Goal: Book appointment/travel/reservation

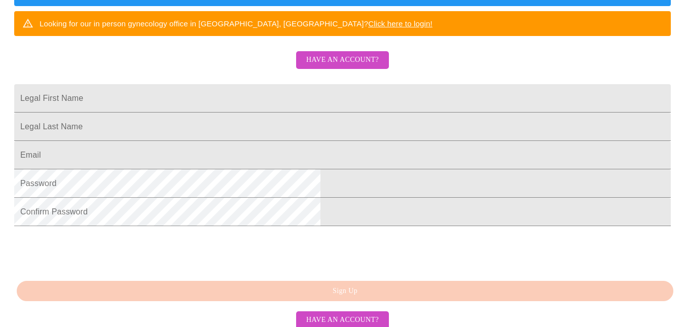
scroll to position [214, 0]
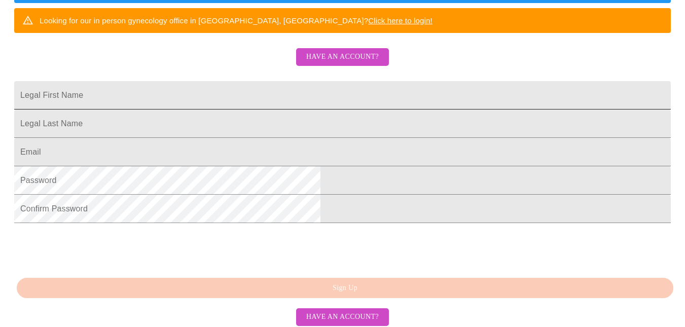
click at [234, 110] on input "Legal First Name" at bounding box center [342, 95] width 657 height 28
type input "[PERSON_NAME]"
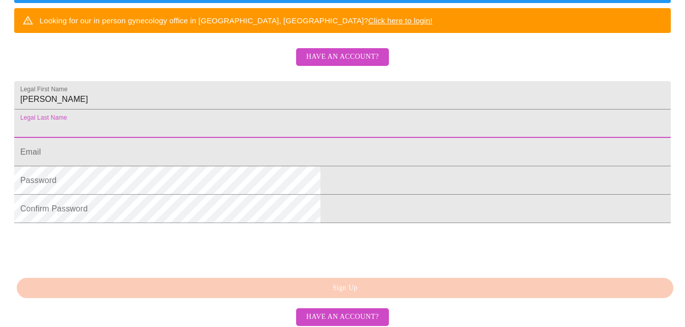
click at [208, 138] on input "Legal First Name" at bounding box center [342, 124] width 657 height 28
type input "[PERSON_NAME]"
click at [220, 166] on input "Legal First Name" at bounding box center [342, 152] width 657 height 28
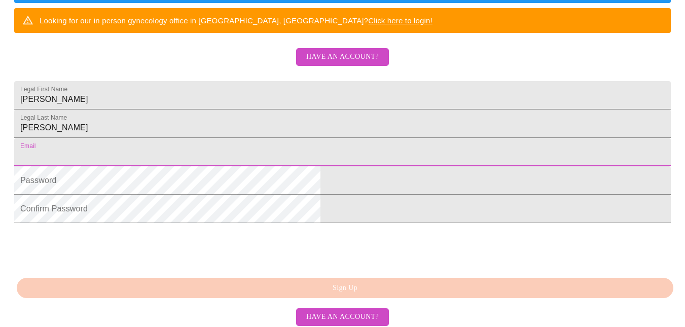
type input "[PERSON_NAME][EMAIL_ADDRESS][PERSON_NAME][DOMAIN_NAME]"
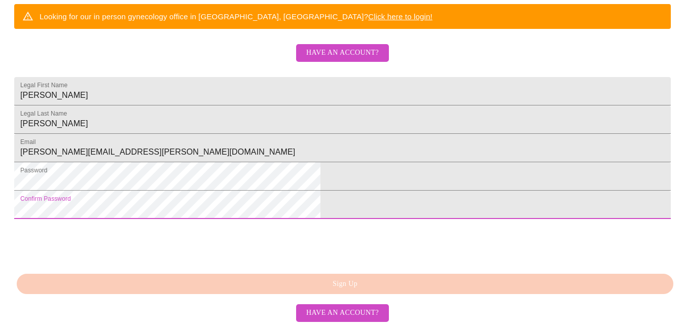
scroll to position [286, 0]
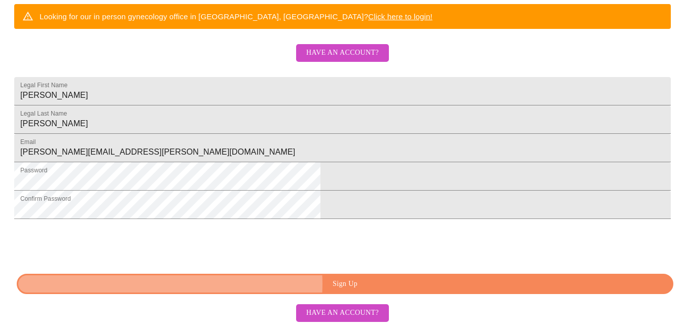
click at [343, 284] on span "Sign Up" at bounding box center [344, 284] width 633 height 13
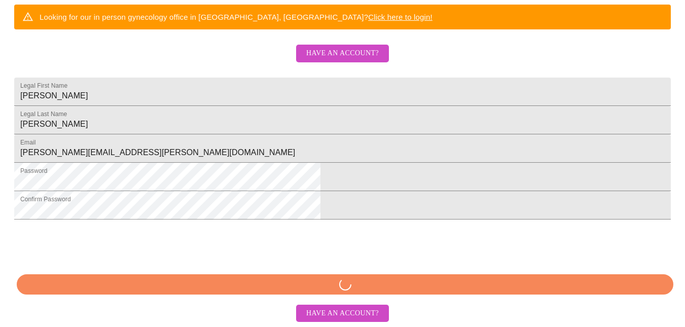
scroll to position [285, 0]
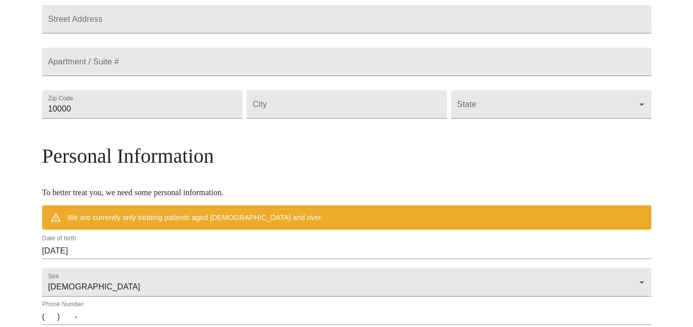
scroll to position [246, 0]
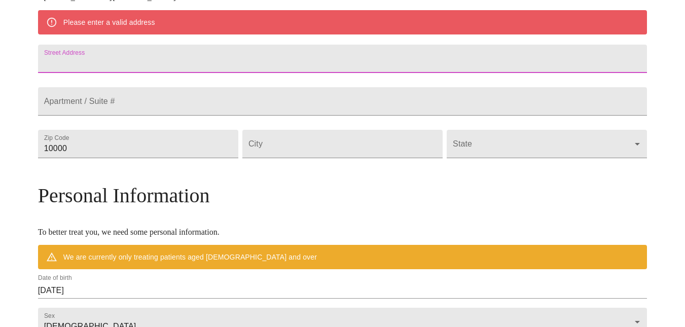
click at [155, 69] on input "Street Address" at bounding box center [342, 59] width 609 height 28
type input "[STREET_ADDRESS]"
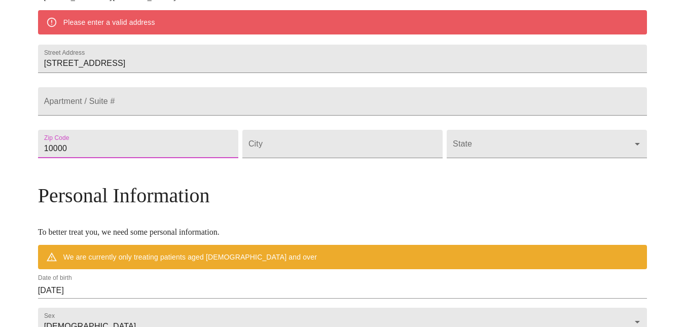
drag, startPoint x: 144, startPoint y: 173, endPoint x: 82, endPoint y: 173, distance: 61.9
click at [82, 173] on div "MyMenopauseRx Welcome to MyMenopauseRx Since it's your first time here, you'll …" at bounding box center [342, 158] width 609 height 800
type input "04986"
click at [295, 158] on input "Street Address" at bounding box center [342, 144] width 200 height 28
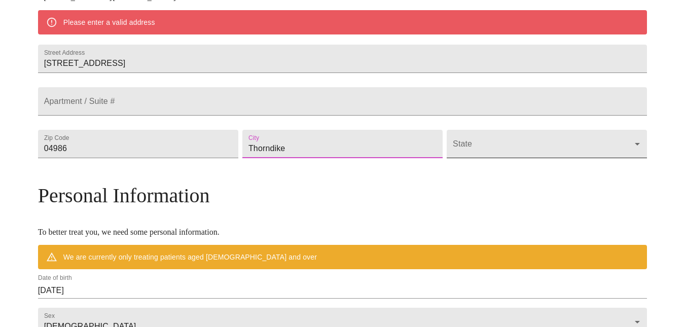
type input "Thorndike"
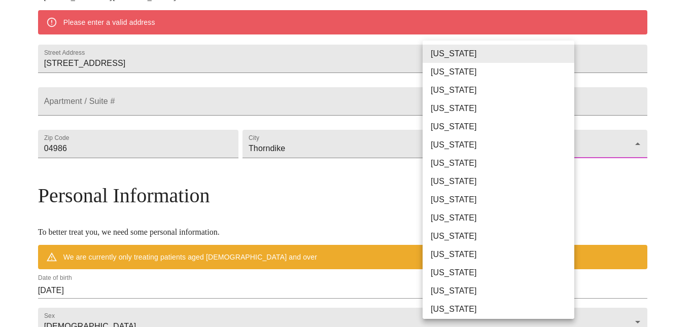
click at [514, 175] on body "MyMenopauseRx Welcome to MyMenopauseRx Since it's your first time here, you'll …" at bounding box center [346, 158] width 684 height 800
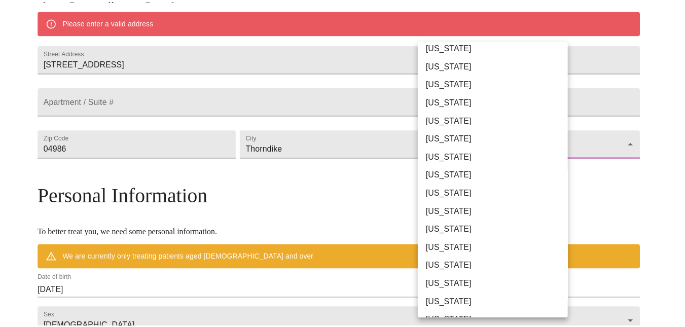
scroll to position [266, 0]
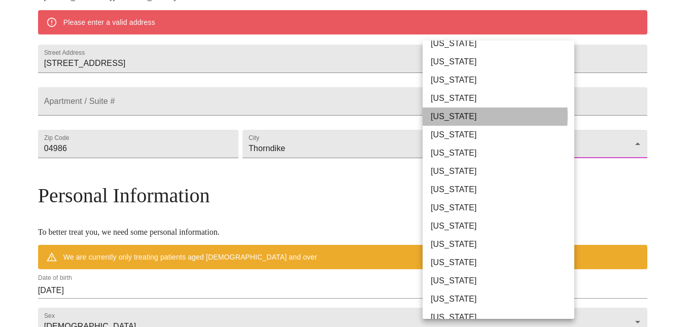
click at [446, 116] on li "[US_STATE]" at bounding box center [501, 116] width 159 height 18
type input "[US_STATE]"
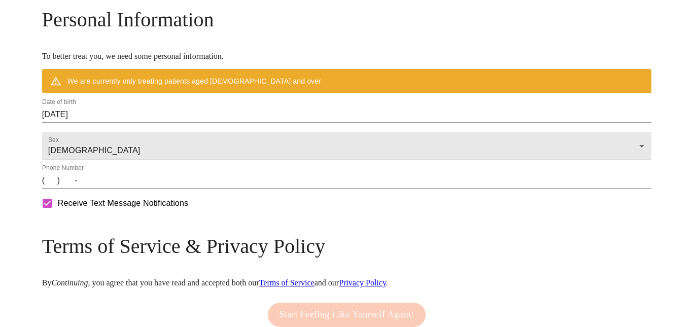
scroll to position [395, 0]
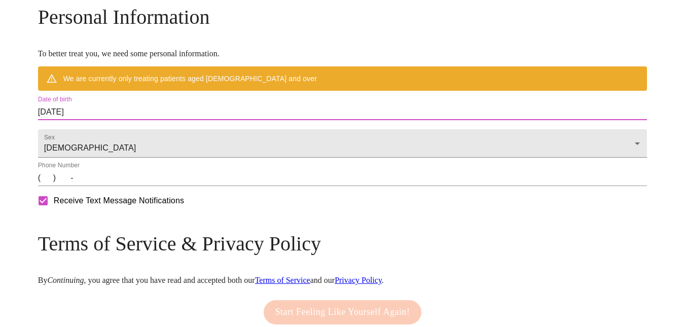
drag, startPoint x: 159, startPoint y: 136, endPoint x: 83, endPoint y: 140, distance: 76.2
drag, startPoint x: 83, startPoint y: 140, endPoint x: 157, endPoint y: 135, distance: 73.7
click at [157, 120] on input "[DATE]" at bounding box center [342, 112] width 609 height 16
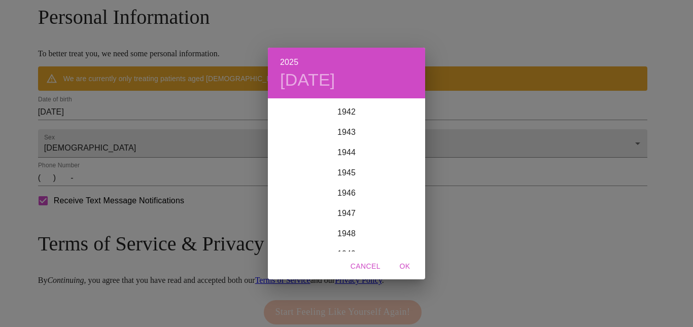
scroll to position [886, 0]
click at [319, 81] on h4 "[DATE]" at bounding box center [307, 79] width 55 height 21
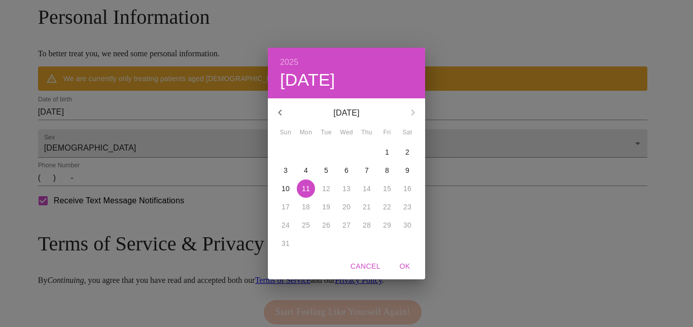
click at [412, 114] on div "[DATE]" at bounding box center [346, 112] width 157 height 24
click at [278, 110] on icon "button" at bounding box center [280, 112] width 12 height 12
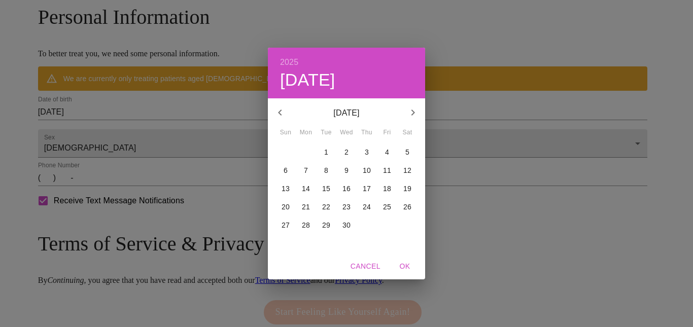
click at [278, 110] on icon "button" at bounding box center [280, 112] width 12 height 12
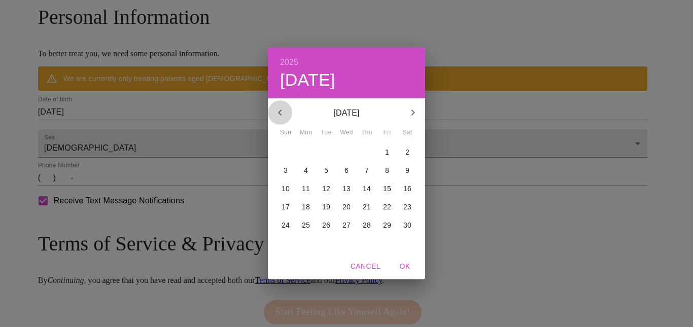
click at [278, 110] on icon "button" at bounding box center [280, 112] width 12 height 12
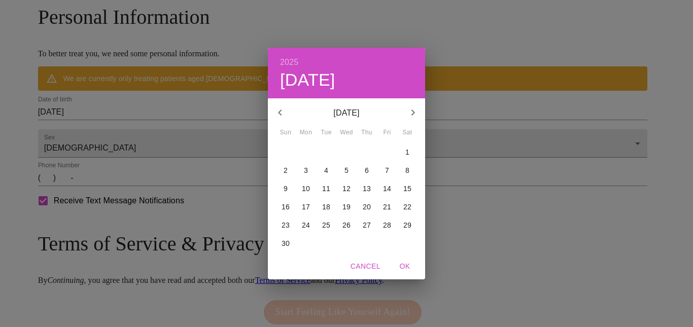
click at [278, 110] on icon "button" at bounding box center [280, 112] width 12 height 12
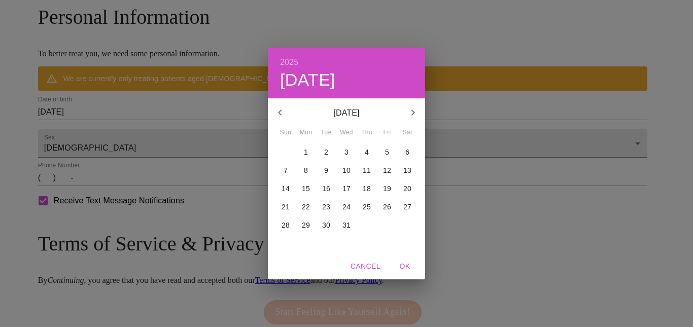
click at [278, 110] on icon "button" at bounding box center [280, 112] width 12 height 12
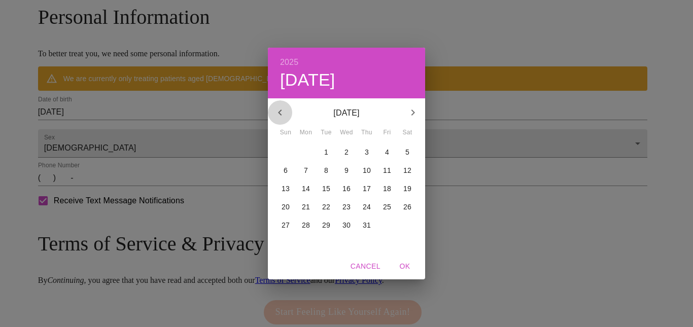
click at [278, 110] on icon "button" at bounding box center [280, 112] width 12 height 12
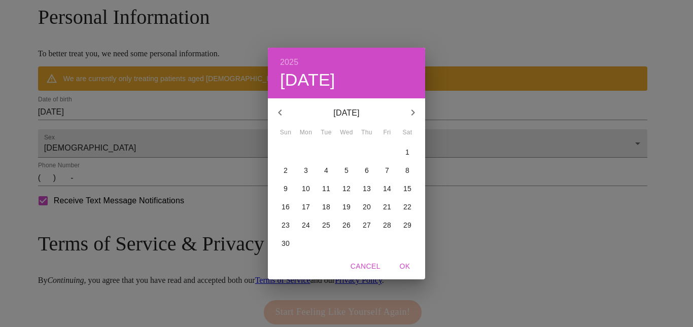
click at [278, 110] on icon "button" at bounding box center [280, 112] width 12 height 12
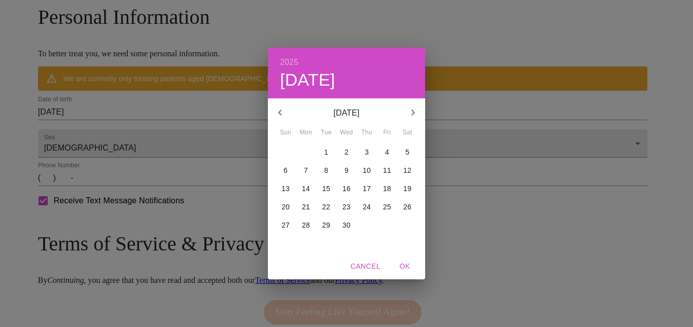
click at [278, 110] on icon "button" at bounding box center [280, 112] width 12 height 12
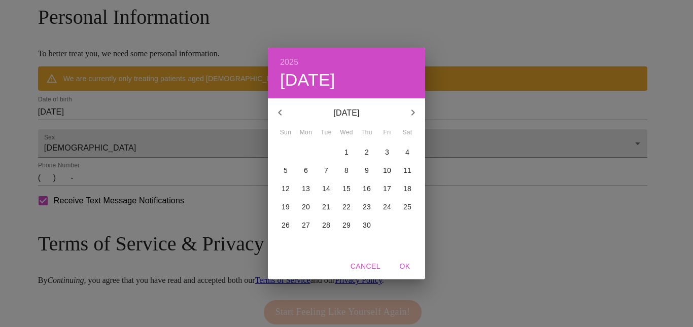
click at [278, 110] on icon "button" at bounding box center [280, 112] width 12 height 12
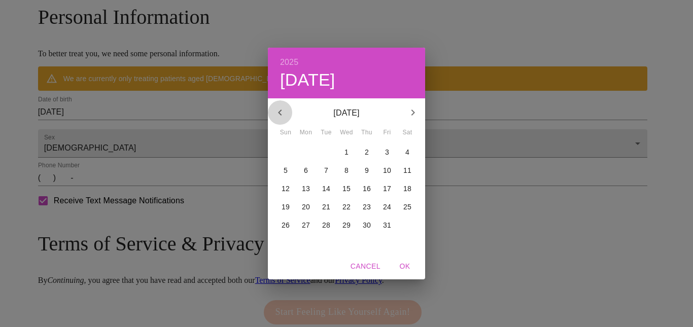
click at [278, 110] on icon "button" at bounding box center [280, 112] width 12 height 12
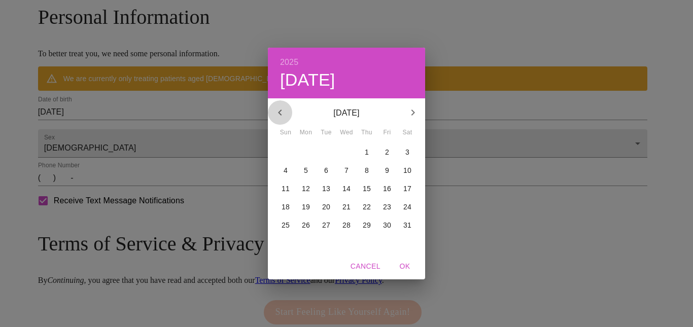
click at [278, 110] on icon "button" at bounding box center [280, 112] width 12 height 12
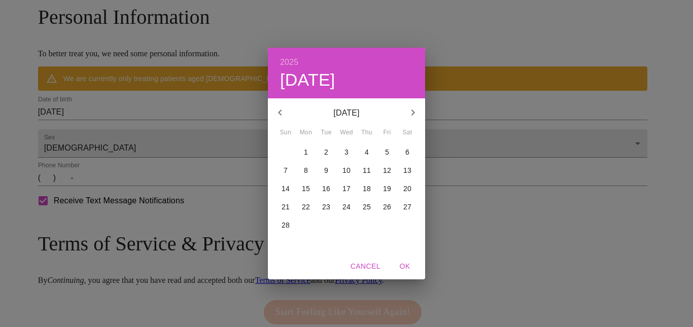
click at [278, 110] on icon "button" at bounding box center [280, 112] width 12 height 12
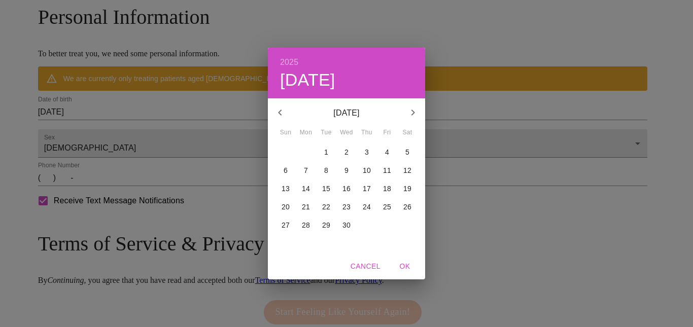
click at [278, 110] on icon "button" at bounding box center [280, 112] width 12 height 12
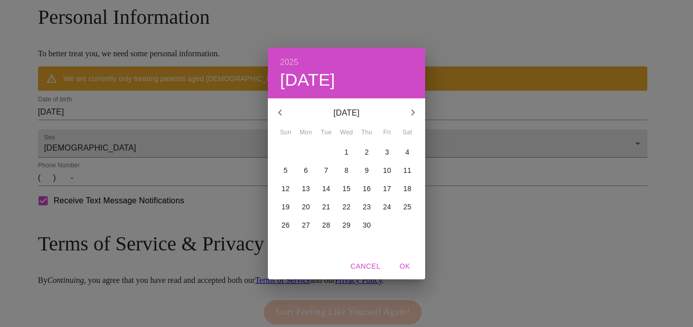
click at [278, 110] on icon "button" at bounding box center [280, 112] width 12 height 12
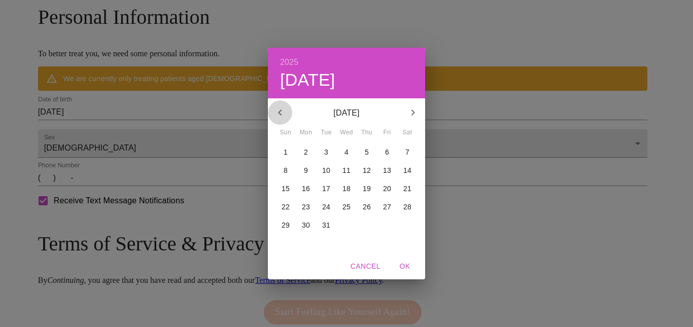
click at [278, 110] on icon "button" at bounding box center [280, 112] width 12 height 12
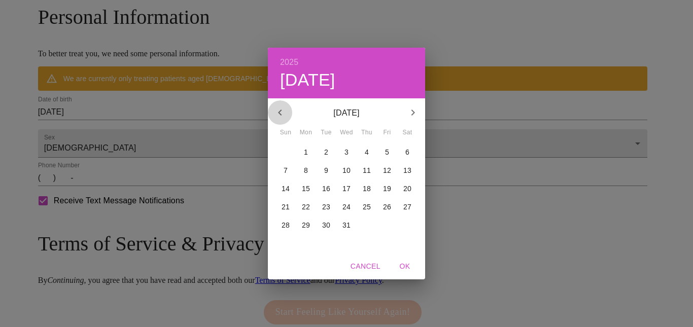
click at [278, 110] on icon "button" at bounding box center [280, 112] width 12 height 12
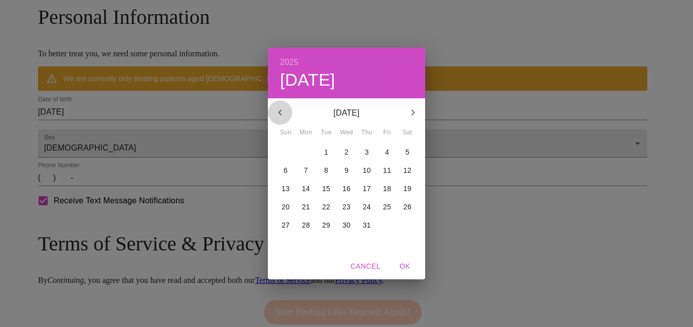
click at [278, 110] on icon "button" at bounding box center [280, 112] width 12 height 12
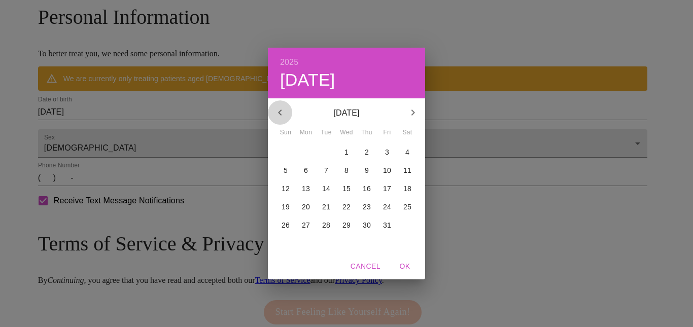
click at [278, 110] on icon "button" at bounding box center [280, 112] width 12 height 12
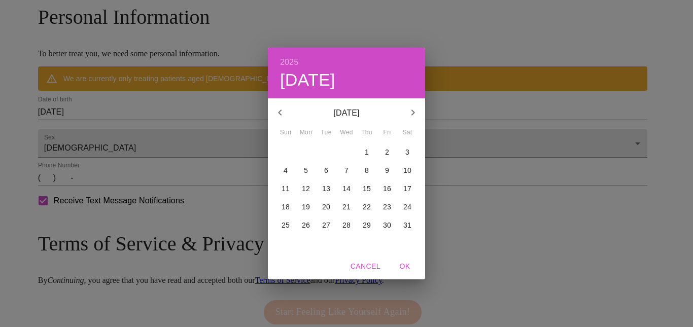
click at [278, 110] on icon "button" at bounding box center [280, 112] width 12 height 12
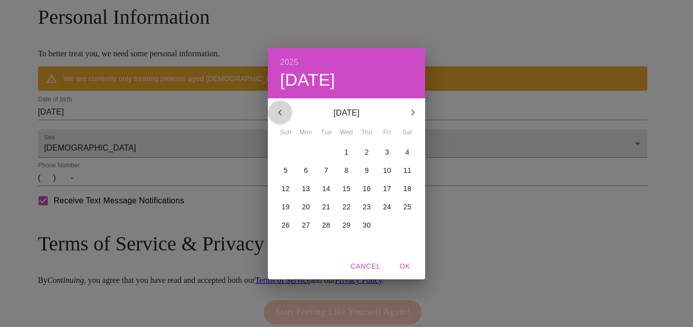
click at [278, 110] on icon "button" at bounding box center [280, 112] width 12 height 12
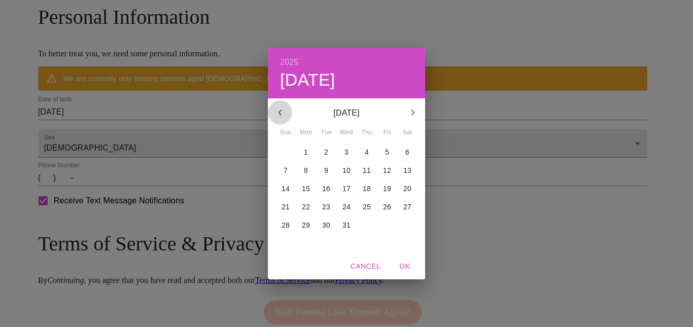
click at [278, 110] on icon "button" at bounding box center [280, 112] width 12 height 12
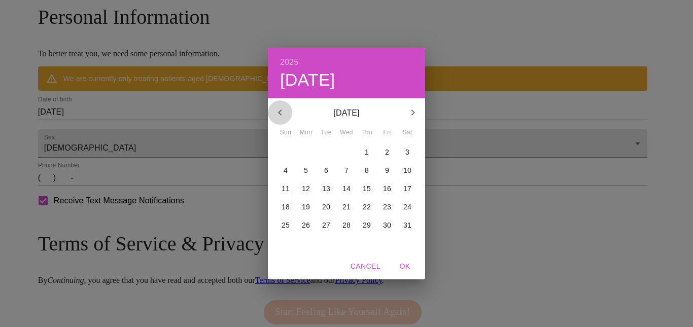
click at [278, 110] on icon "button" at bounding box center [280, 112] width 12 height 12
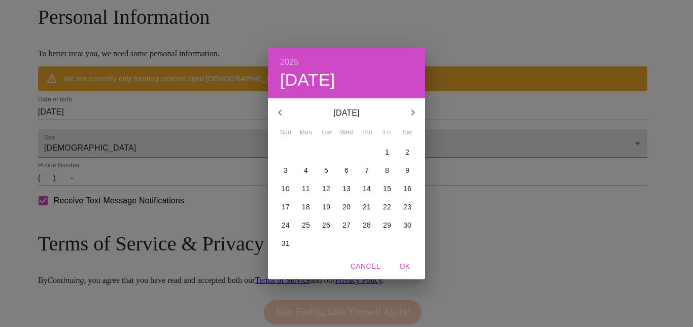
click at [278, 110] on icon "button" at bounding box center [280, 112] width 12 height 12
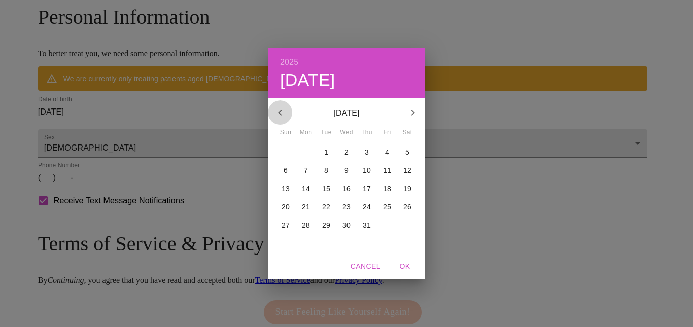
click at [278, 110] on icon "button" at bounding box center [280, 112] width 12 height 12
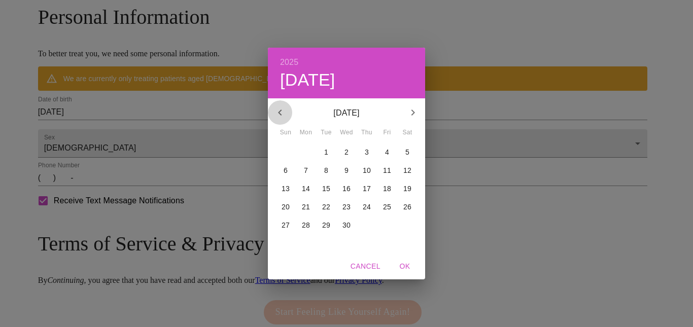
click at [278, 110] on icon "button" at bounding box center [280, 112] width 12 height 12
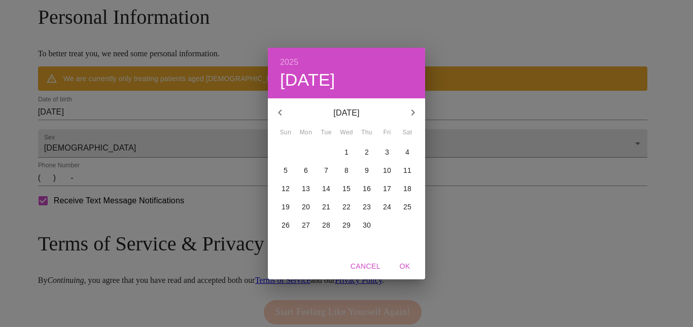
click at [278, 110] on icon "button" at bounding box center [280, 112] width 12 height 12
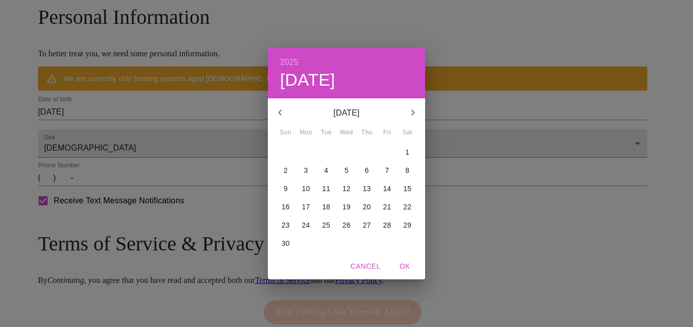
click at [278, 110] on icon "button" at bounding box center [280, 112] width 12 height 12
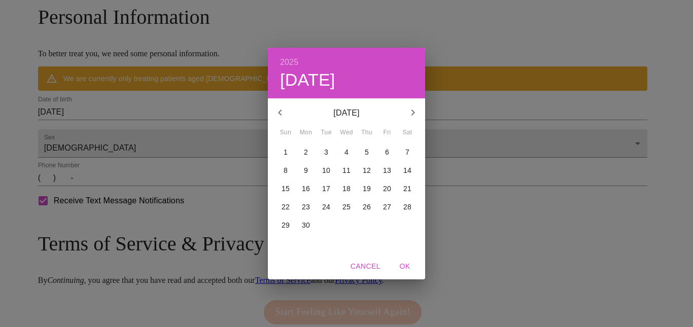
click at [278, 110] on icon "button" at bounding box center [280, 112] width 12 height 12
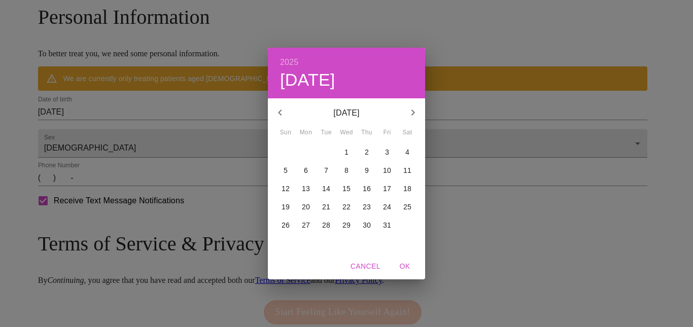
click at [278, 110] on icon "button" at bounding box center [280, 112] width 12 height 12
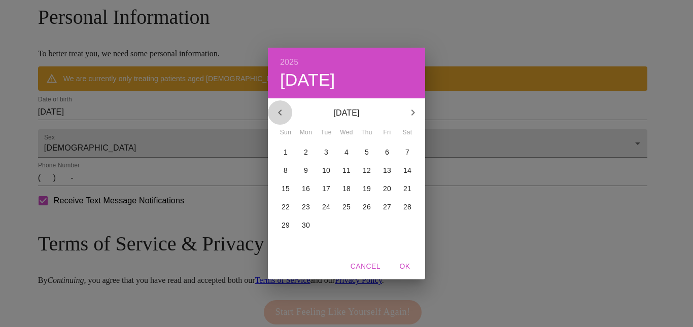
click at [278, 110] on icon "button" at bounding box center [280, 112] width 12 height 12
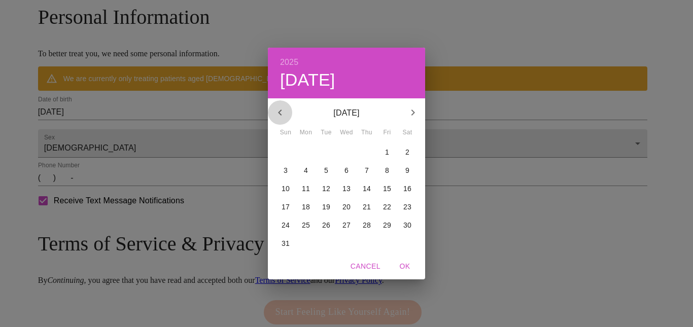
click at [278, 110] on icon "button" at bounding box center [280, 112] width 12 height 12
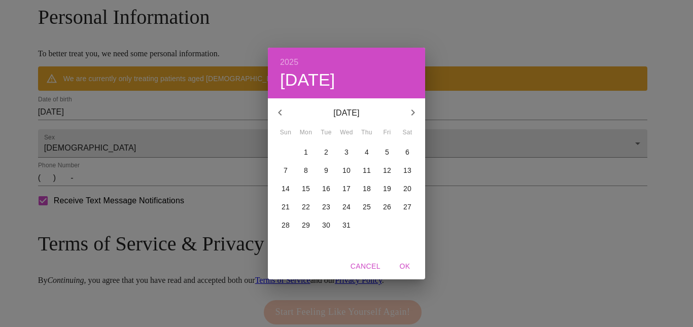
click at [278, 110] on icon "button" at bounding box center [280, 112] width 12 height 12
click at [362, 264] on span "Cancel" at bounding box center [365, 266] width 30 height 13
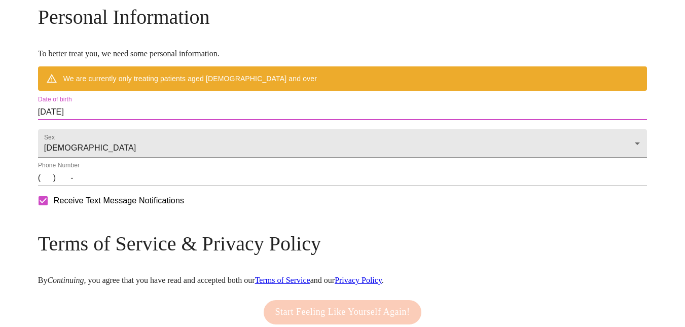
click at [158, 120] on input "[DATE]" at bounding box center [342, 112] width 609 height 16
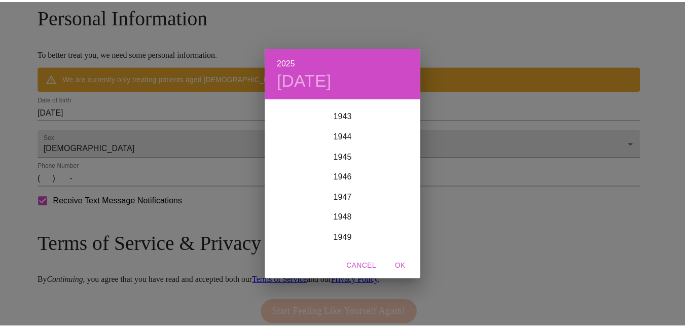
scroll to position [901, 0]
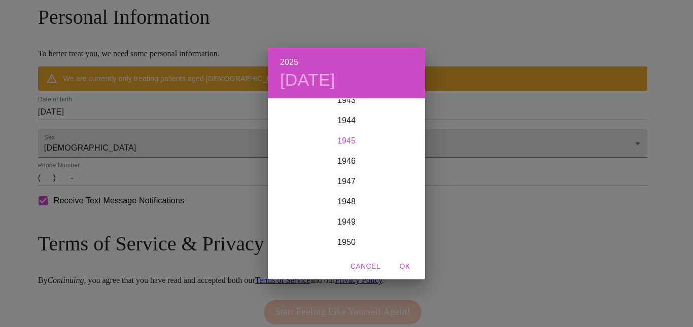
click at [350, 137] on div "1945" at bounding box center [346, 141] width 157 height 20
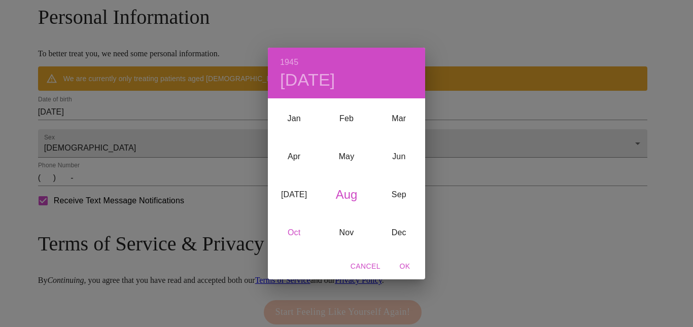
click at [293, 231] on div "Oct" at bounding box center [294, 232] width 52 height 38
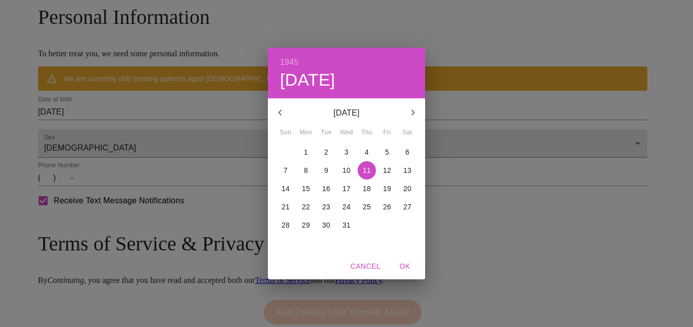
click at [406, 150] on p "6" at bounding box center [407, 152] width 4 height 10
click at [404, 266] on span "OK" at bounding box center [404, 266] width 24 height 13
type input "[DATE]"
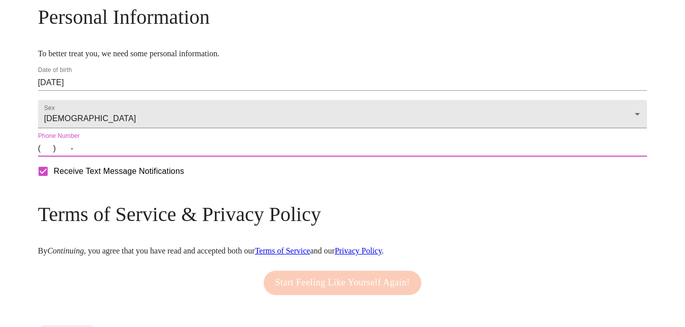
click at [118, 157] on input "(   )    -" at bounding box center [342, 148] width 609 height 16
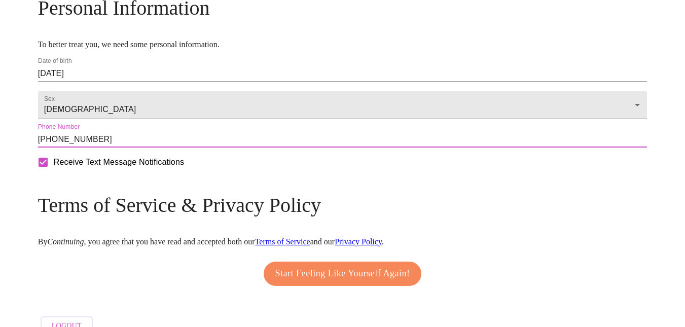
scroll to position [454, 0]
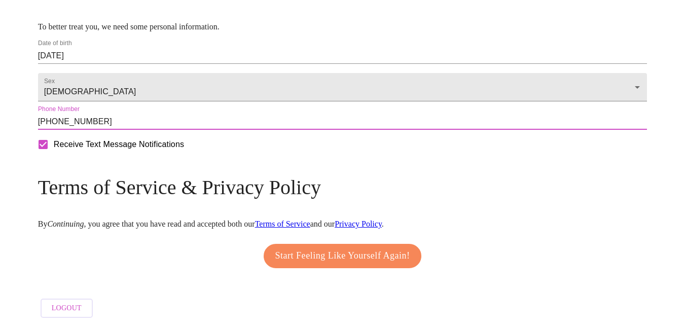
type input "[PHONE_NUMBER]"
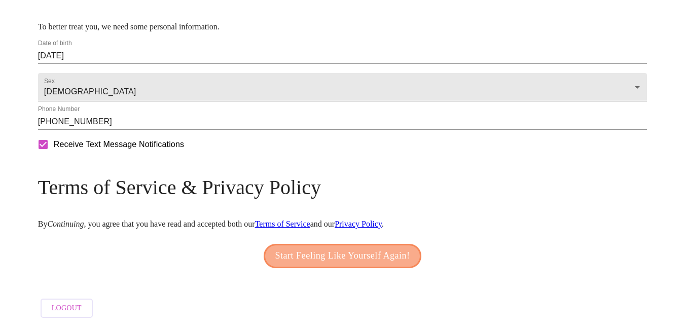
click at [345, 249] on span "Start Feeling Like Yourself Again!" at bounding box center [342, 256] width 135 height 16
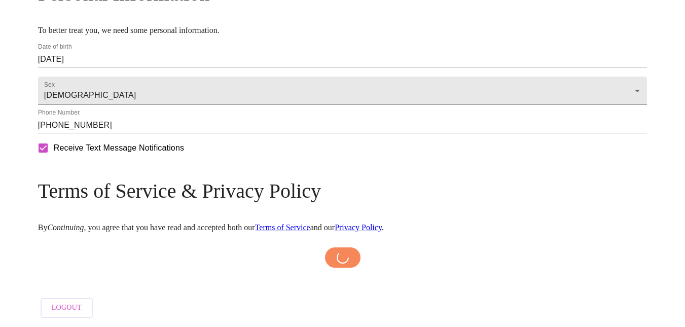
scroll to position [450, 0]
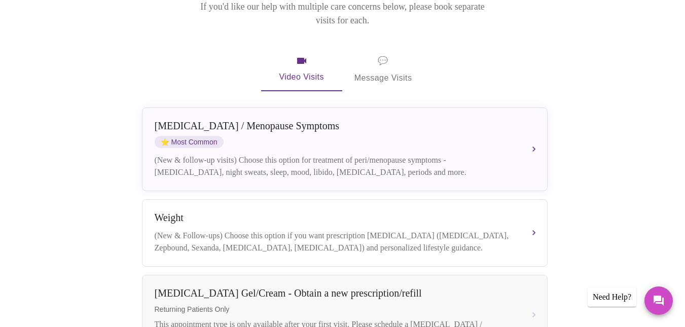
scroll to position [176, 0]
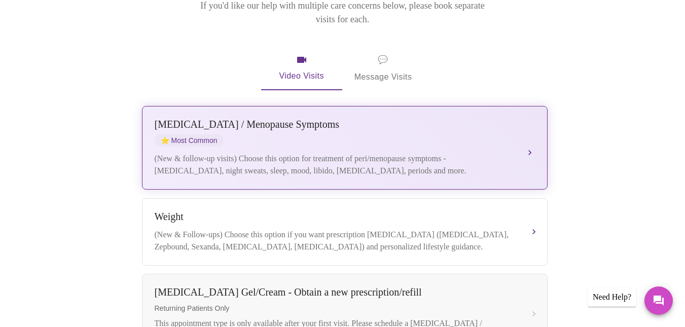
click at [528, 119] on button "[MEDICAL_DATA] / Menopause Symptoms ⭐ Most Common (New & follow-up visits) Choo…" at bounding box center [345, 148] width 406 height 84
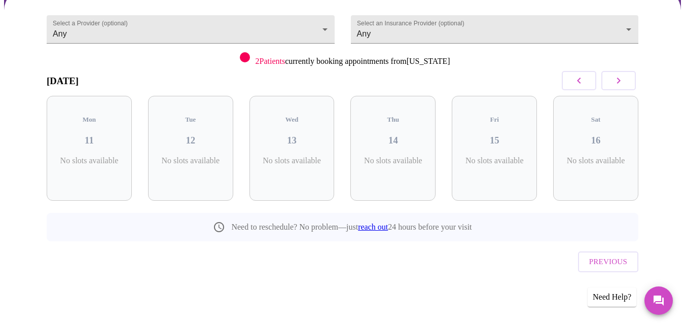
scroll to position [71, 0]
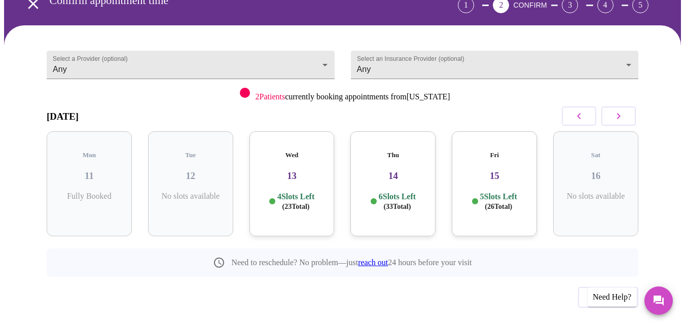
click at [496, 137] on div "Fri 15 5 Slots Left ( 26 Total)" at bounding box center [494, 183] width 85 height 105
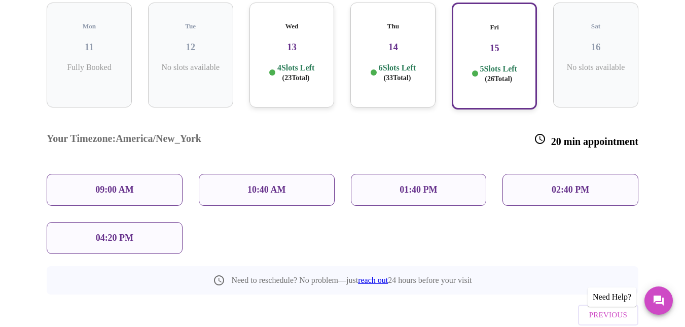
scroll to position [202, 0]
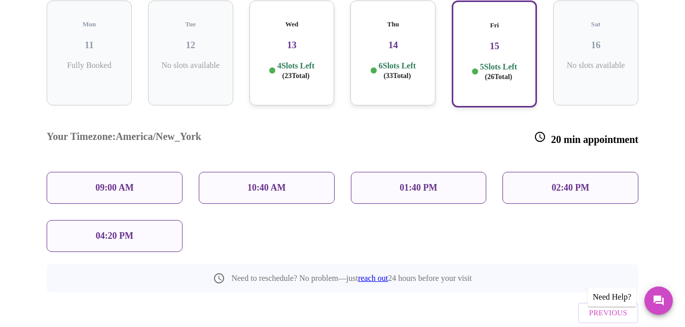
click at [262, 183] on p "10:40 AM" at bounding box center [266, 188] width 39 height 11
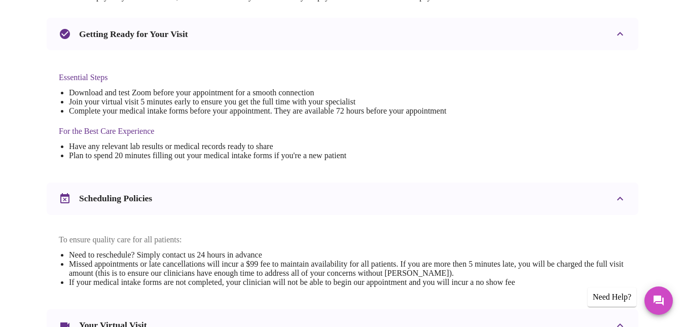
scroll to position [223, 0]
